Goal: Transaction & Acquisition: Purchase product/service

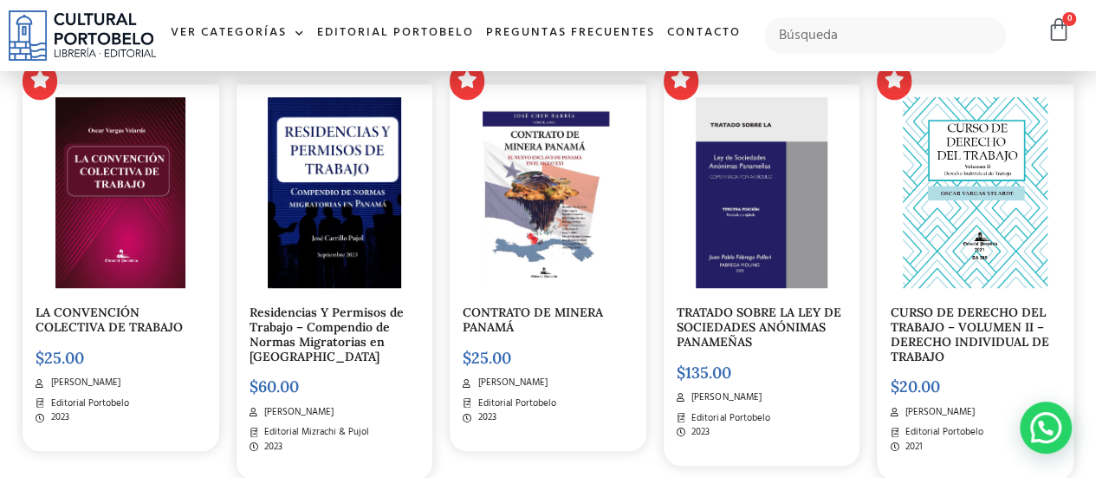
scroll to position [561, 0]
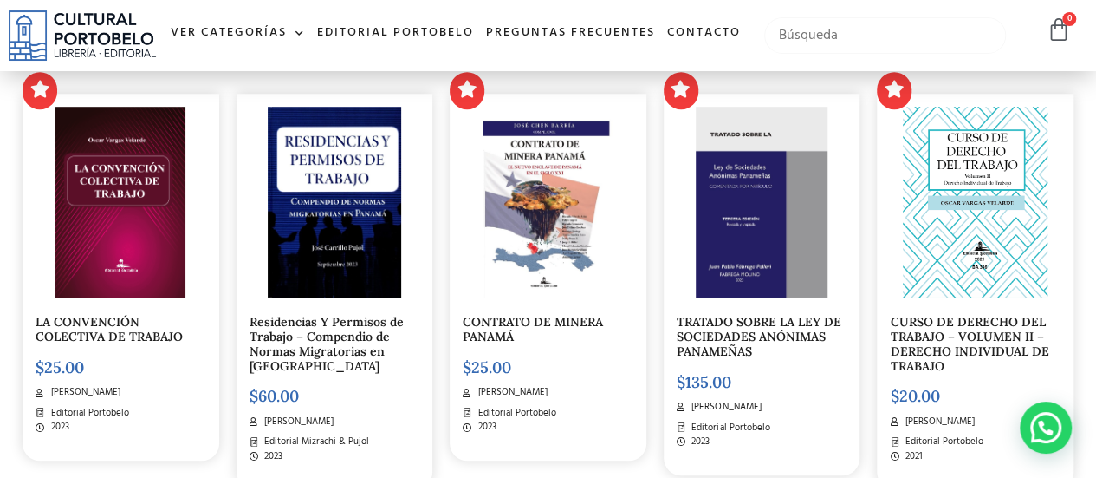
click at [882, 54] on input "text" at bounding box center [886, 35] width 242 height 36
type input "dictadura"
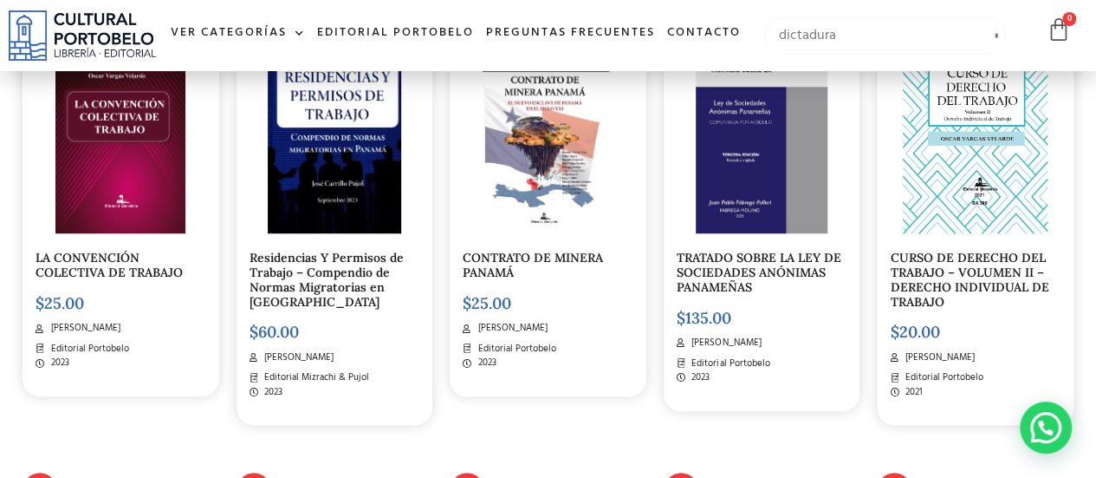
scroll to position [632, 0]
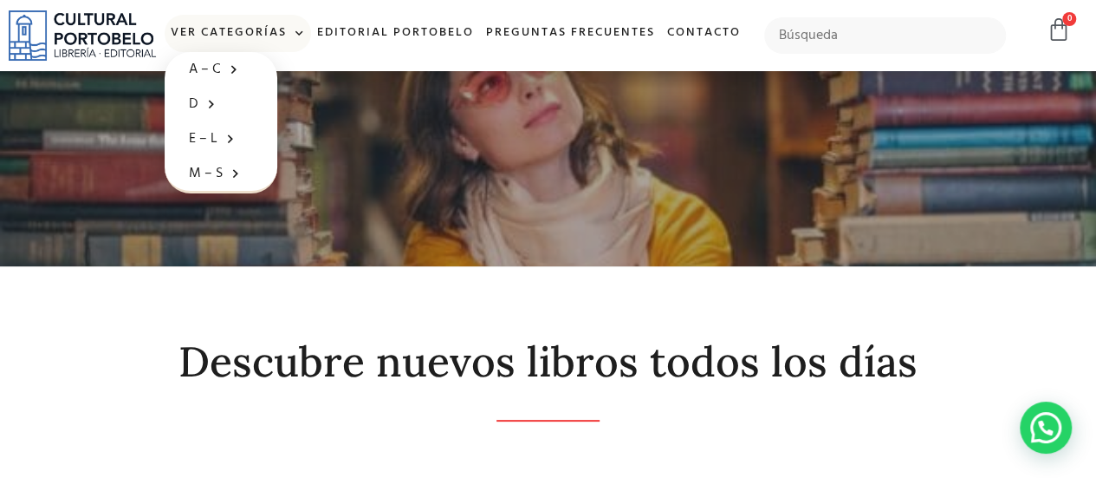
click at [311, 35] on link "Ver Categorías" at bounding box center [238, 33] width 146 height 37
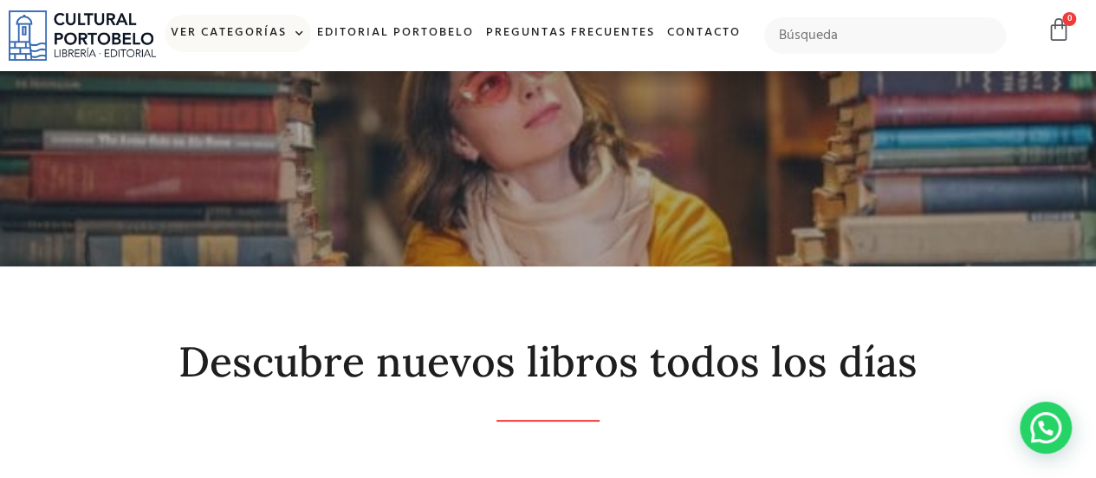
click at [295, 35] on link "Ver Categorías" at bounding box center [238, 33] width 146 height 37
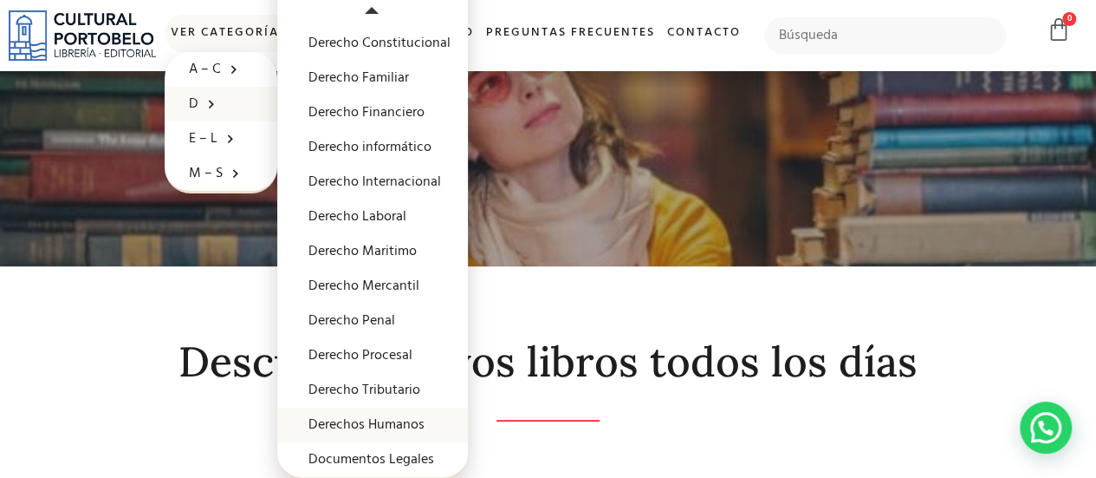
click at [433, 424] on link "Derechos Humanos" at bounding box center [372, 424] width 191 height 35
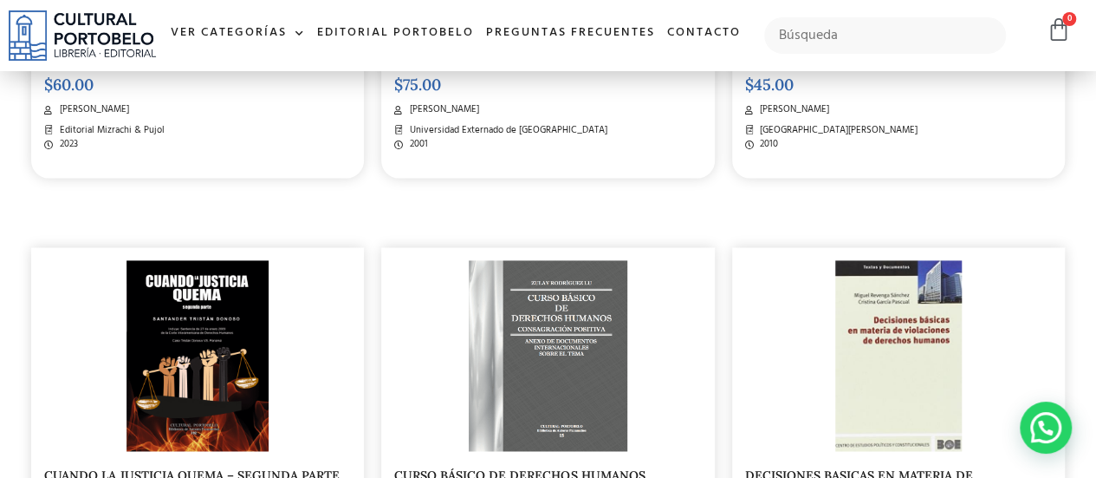
scroll to position [1332, 0]
